Goal: Find specific fact: Find specific fact

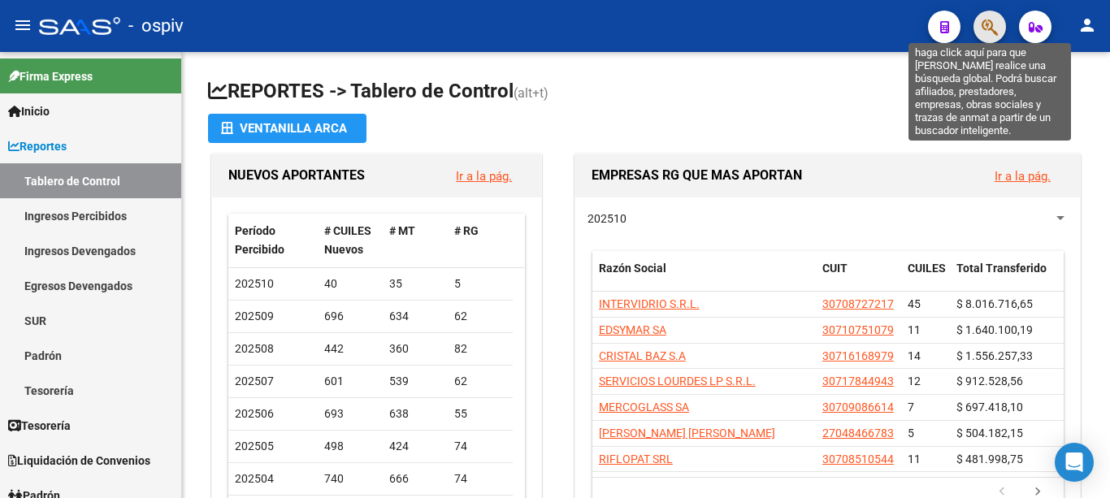
click at [986, 25] on icon "button" at bounding box center [990, 27] width 16 height 19
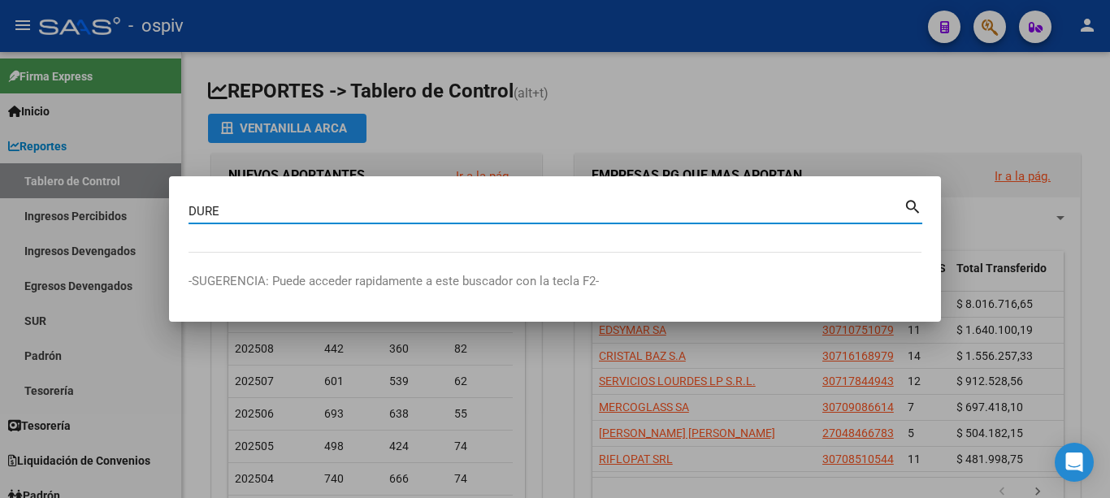
type input "DURE"
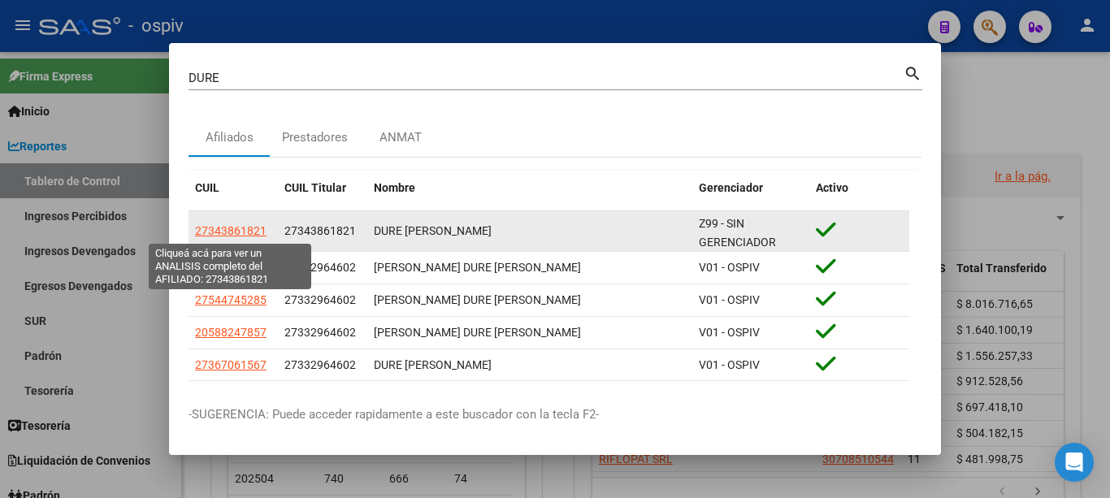
click at [244, 228] on span "27343861821" at bounding box center [231, 230] width 72 height 13
type textarea "27343861821"
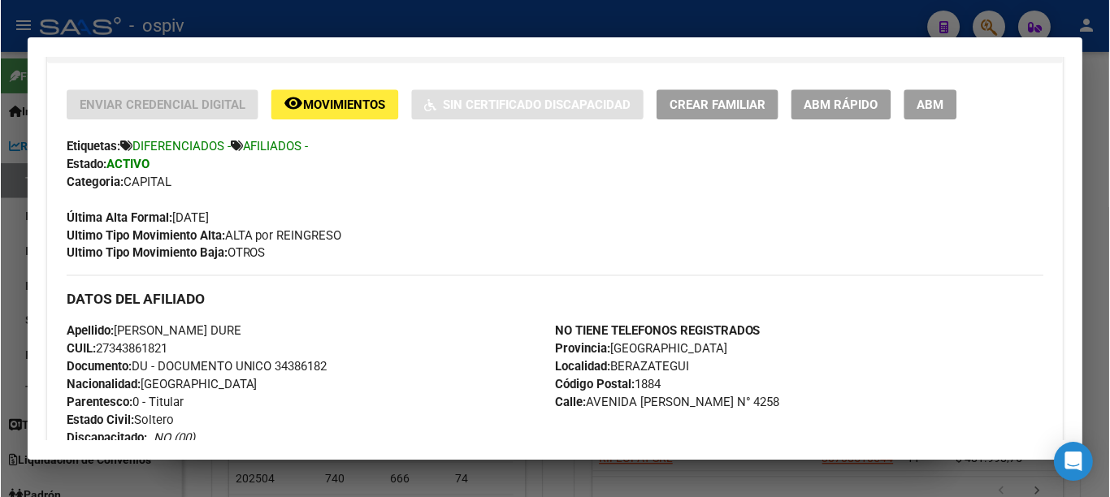
scroll to position [488, 0]
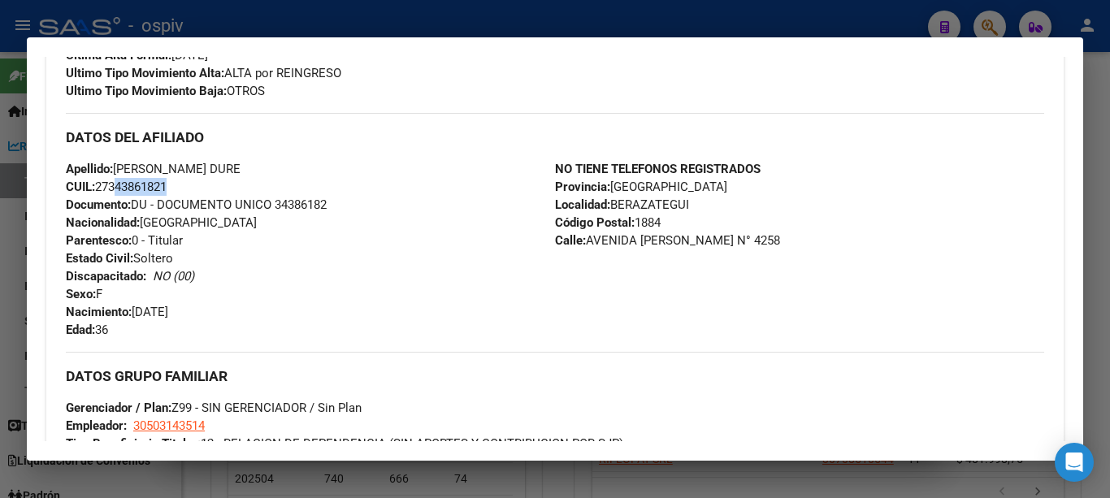
drag, startPoint x: 112, startPoint y: 186, endPoint x: 165, endPoint y: 187, distance: 52.8
click at [165, 187] on span "CUIL: 27343861821" at bounding box center [116, 187] width 101 height 15
copy span "34386182"
click at [736, 17] on div at bounding box center [555, 249] width 1110 height 498
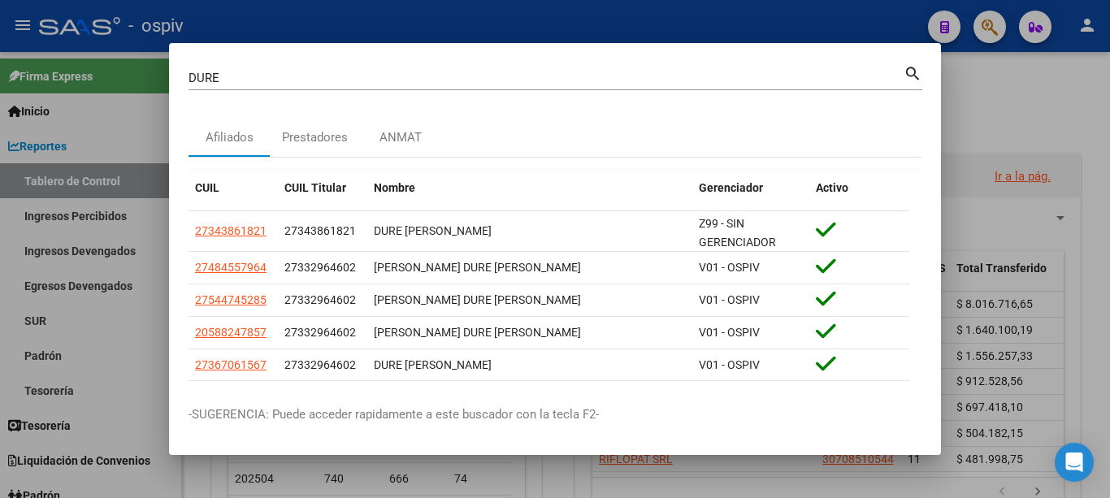
click at [712, 17] on div at bounding box center [555, 249] width 1110 height 498
